Goal: Participate in discussion

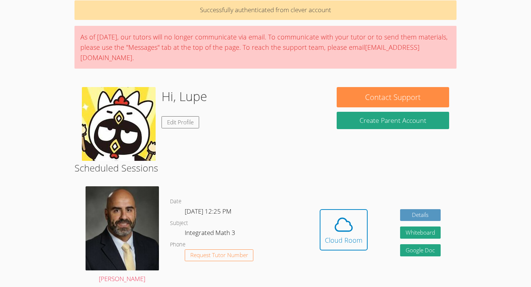
scroll to position [33, 0]
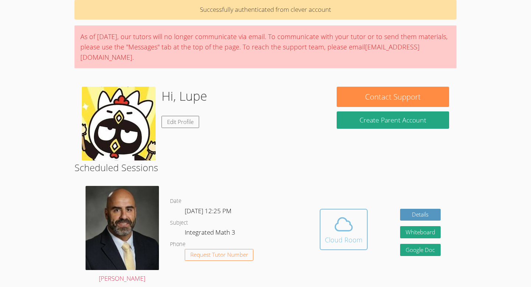
click at [330, 233] on span at bounding box center [344, 224] width 38 height 21
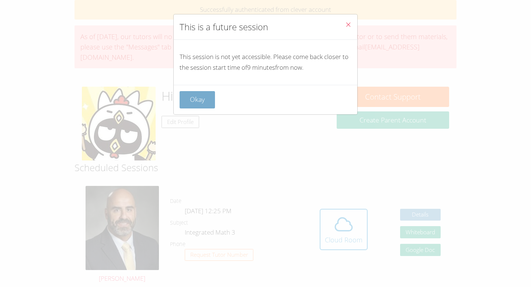
click at [209, 96] on button "Okay" at bounding box center [196, 99] width 35 height 17
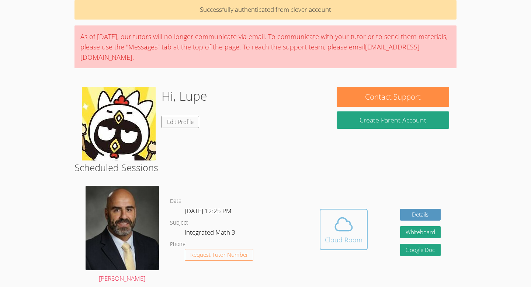
click at [355, 224] on span at bounding box center [344, 224] width 38 height 21
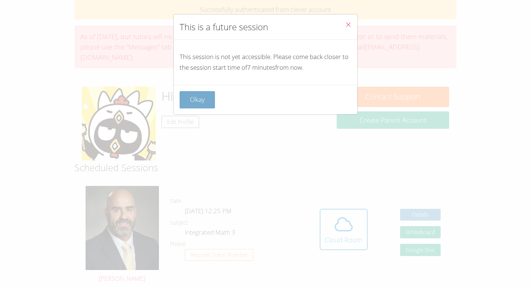
click at [198, 93] on button "Okay" at bounding box center [196, 99] width 35 height 17
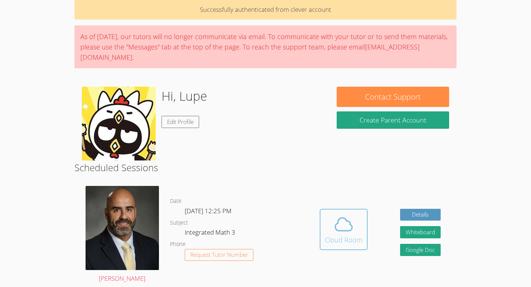
click at [346, 220] on icon at bounding box center [343, 224] width 17 height 13
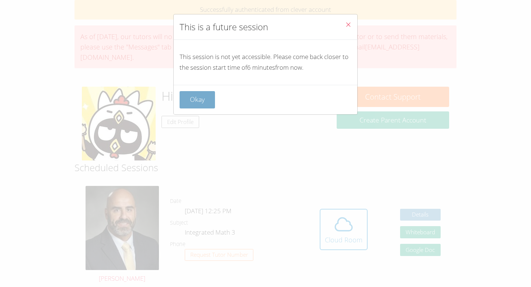
click at [209, 98] on button "Okay" at bounding box center [196, 99] width 35 height 17
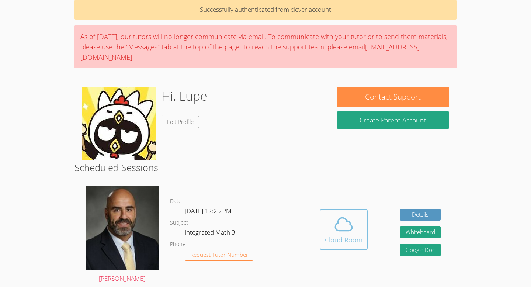
click at [343, 225] on icon at bounding box center [343, 224] width 21 height 21
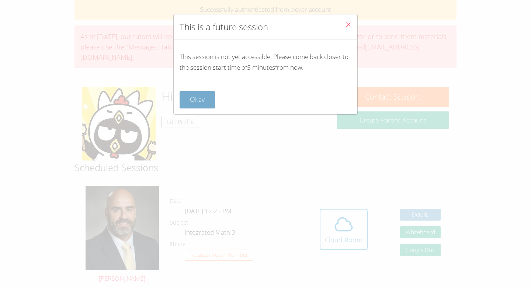
click at [202, 98] on button "Okay" at bounding box center [196, 99] width 35 height 17
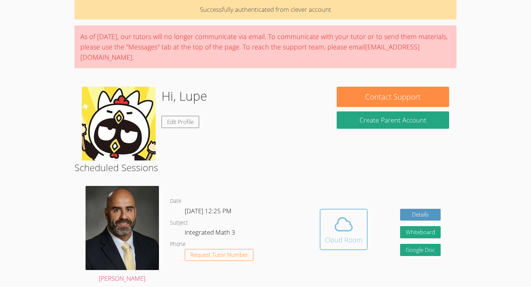
click at [329, 224] on span at bounding box center [344, 224] width 38 height 21
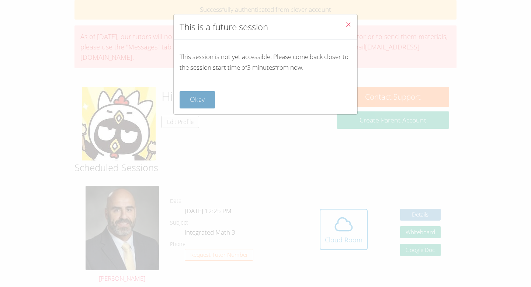
click at [202, 101] on button "Okay" at bounding box center [196, 99] width 35 height 17
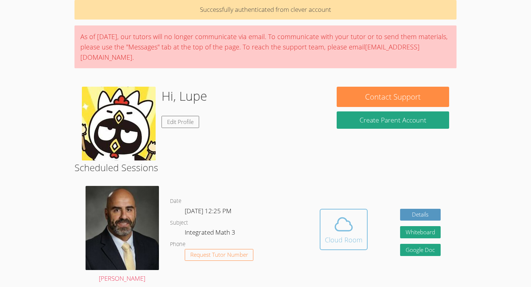
click at [343, 212] on button "Cloud Room" at bounding box center [344, 229] width 48 height 41
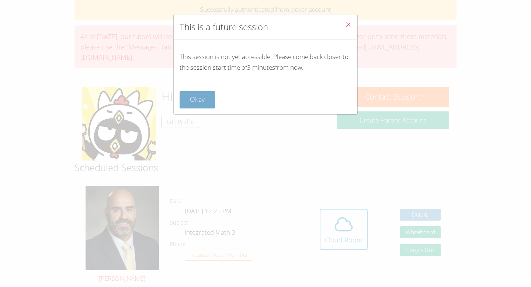
click at [211, 101] on button "Okay" at bounding box center [196, 99] width 35 height 17
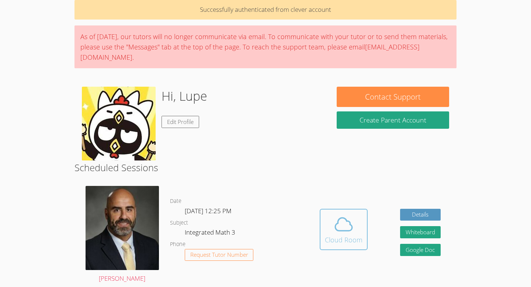
click at [352, 240] on div "Cloud Room" at bounding box center [344, 239] width 38 height 10
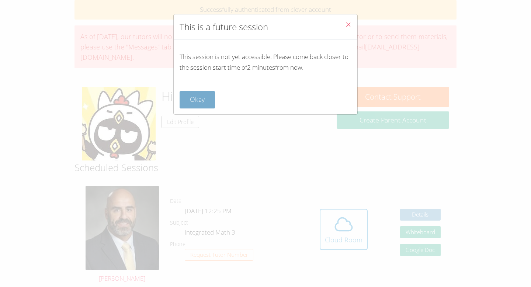
click at [208, 106] on button "Okay" at bounding box center [196, 99] width 35 height 17
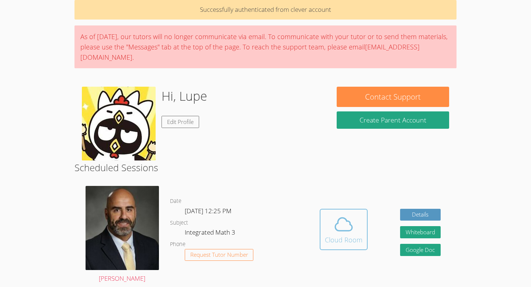
click at [342, 216] on icon at bounding box center [343, 224] width 21 height 21
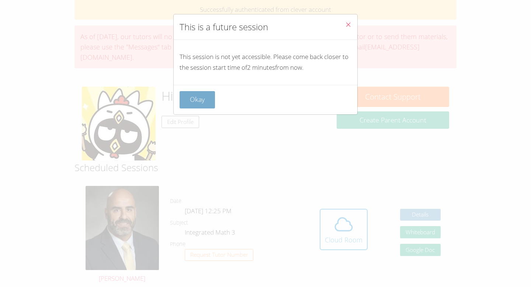
click at [206, 102] on button "Okay" at bounding box center [196, 99] width 35 height 17
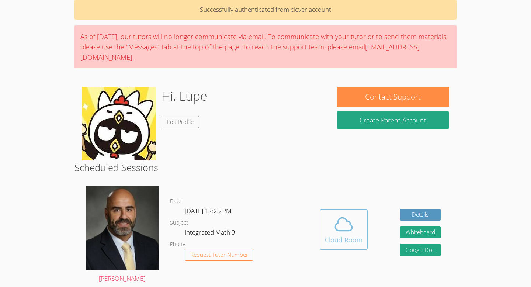
click at [343, 220] on icon at bounding box center [343, 224] width 21 height 21
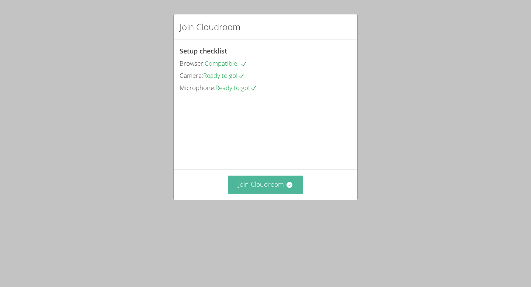
click at [258, 193] on button "Join Cloudroom" at bounding box center [266, 184] width 76 height 18
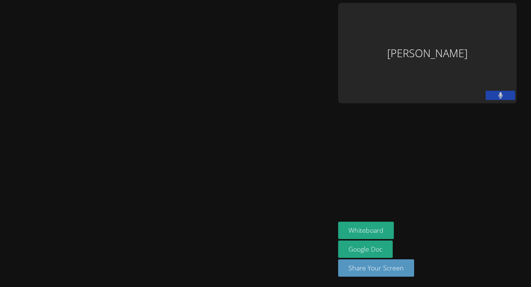
click at [485, 99] on button at bounding box center [499, 95] width 29 height 9
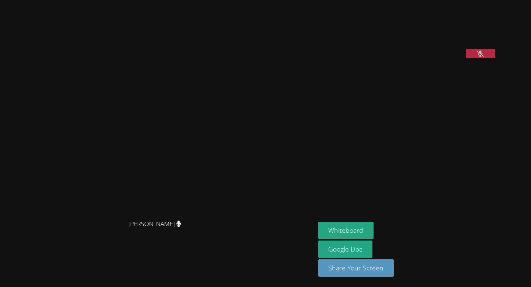
click at [495, 58] on button at bounding box center [479, 53] width 29 height 9
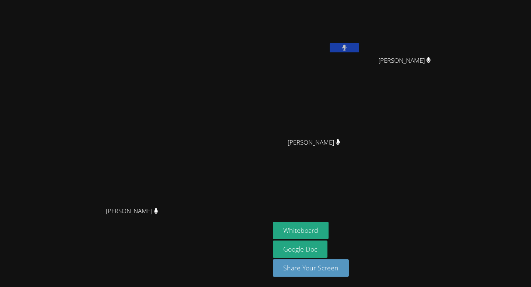
click at [359, 46] on button at bounding box center [343, 47] width 29 height 9
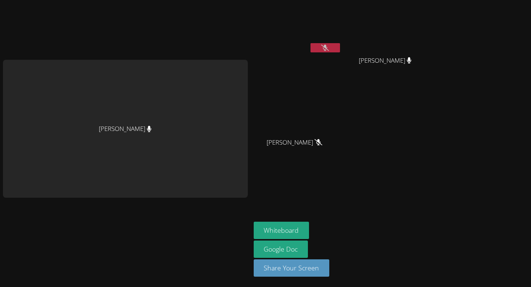
click at [329, 50] on icon at bounding box center [325, 48] width 8 height 6
click at [330, 51] on button at bounding box center [324, 47] width 29 height 9
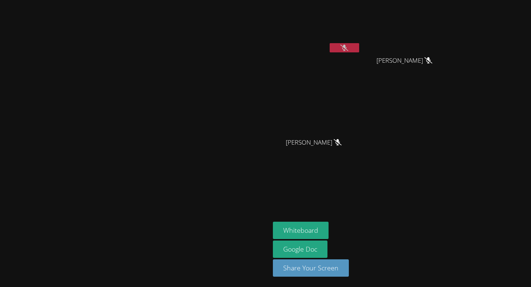
click at [190, 149] on video at bounding box center [135, 129] width 111 height 149
click at [348, 50] on icon at bounding box center [344, 48] width 8 height 6
click at [346, 50] on icon at bounding box center [344, 48] width 4 height 6
click at [348, 50] on icon at bounding box center [344, 48] width 8 height 6
click at [346, 50] on icon at bounding box center [344, 48] width 4 height 6
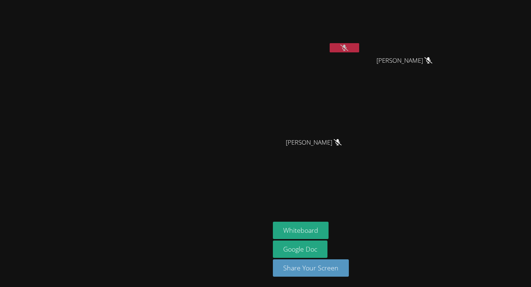
drag, startPoint x: 420, startPoint y: 50, endPoint x: 420, endPoint y: 41, distance: 8.8
click at [348, 46] on icon at bounding box center [344, 48] width 8 height 6
click at [346, 47] on icon at bounding box center [344, 48] width 4 height 6
click at [359, 48] on button at bounding box center [343, 47] width 29 height 9
click at [346, 48] on icon at bounding box center [344, 48] width 4 height 6
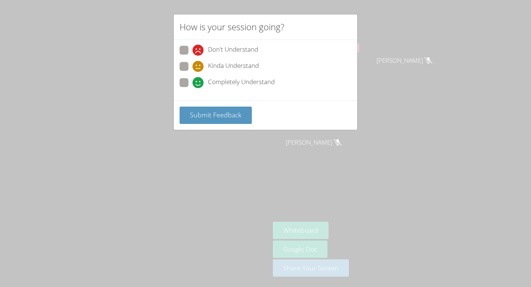
click at [192, 88] on span at bounding box center [192, 88] width 0 height 0
click at [192, 78] on input "Completely Understand" at bounding box center [195, 81] width 6 height 6
radio input "true"
click at [192, 72] on span at bounding box center [192, 72] width 0 height 0
click at [192, 66] on input "Kinda Understand" at bounding box center [195, 65] width 6 height 6
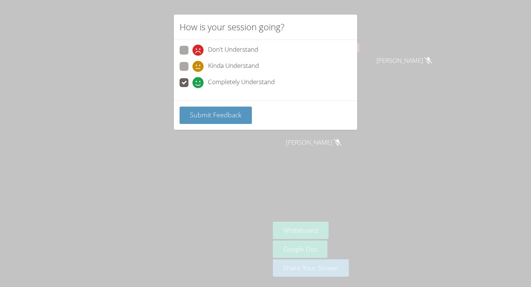
radio input "true"
click at [204, 108] on button "Submit Feedback" at bounding box center [215, 115] width 72 height 17
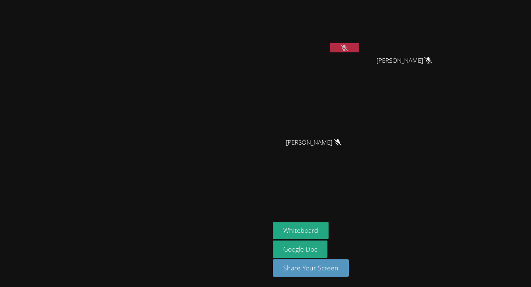
click at [359, 52] on button at bounding box center [343, 47] width 29 height 9
click at [346, 48] on icon at bounding box center [344, 48] width 4 height 6
click at [348, 47] on icon at bounding box center [344, 48] width 8 height 6
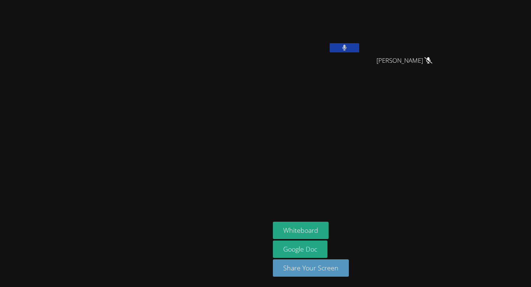
click at [359, 49] on button at bounding box center [343, 47] width 29 height 9
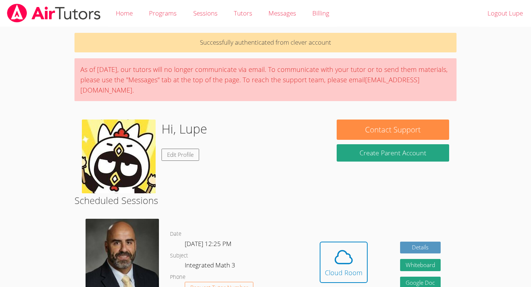
scroll to position [33, 0]
